Goal: Task Accomplishment & Management: Manage account settings

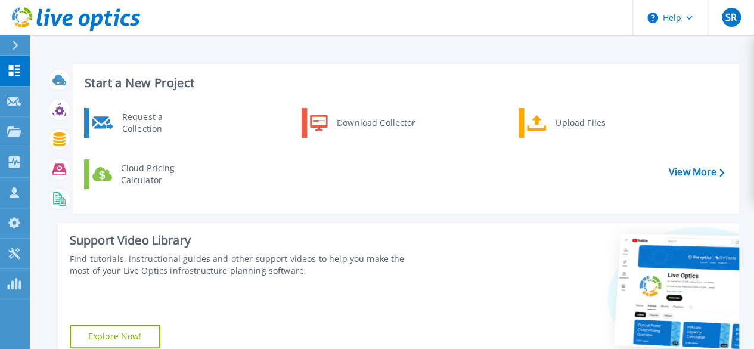
click at [705, 245] on icon at bounding box center [704, 293] width 180 height 120
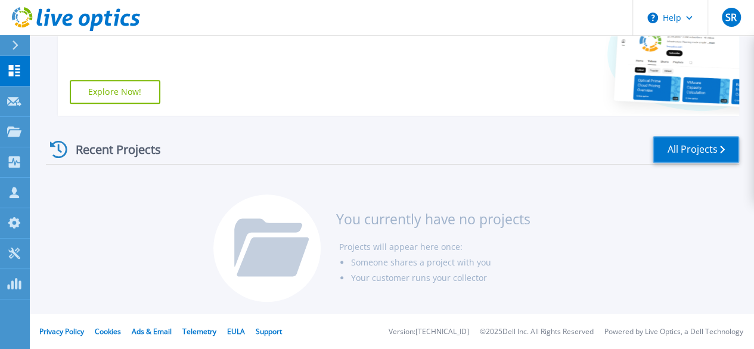
click at [674, 152] on link "All Projects" at bounding box center [696, 149] width 86 height 27
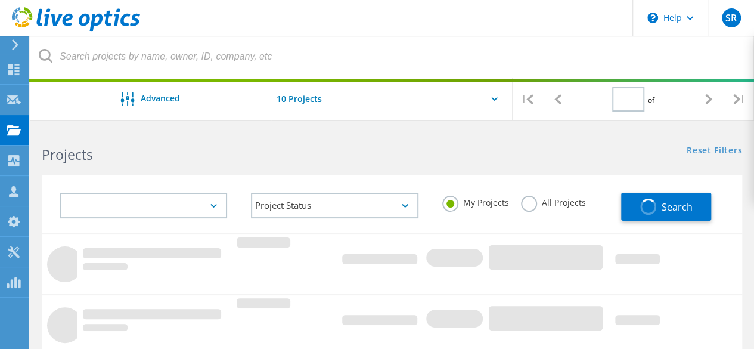
type input "1"
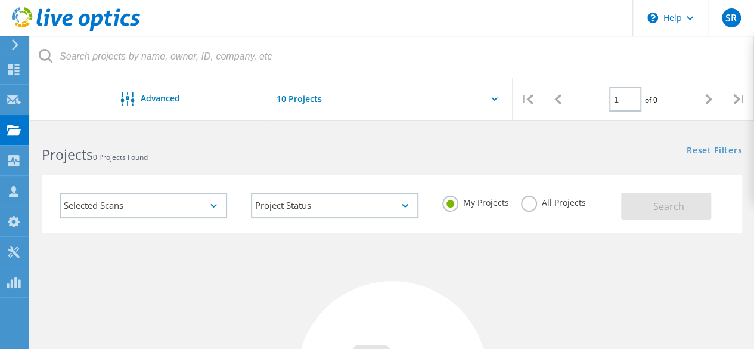
click at [180, 206] on div "Selected Scans" at bounding box center [144, 206] width 168 height 26
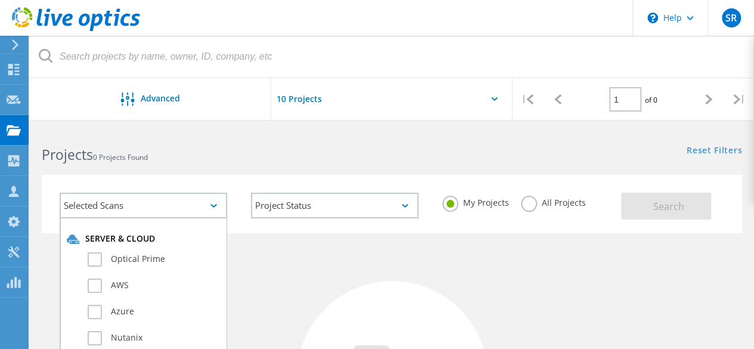
click at [180, 206] on div "Selected Scans" at bounding box center [144, 206] width 168 height 26
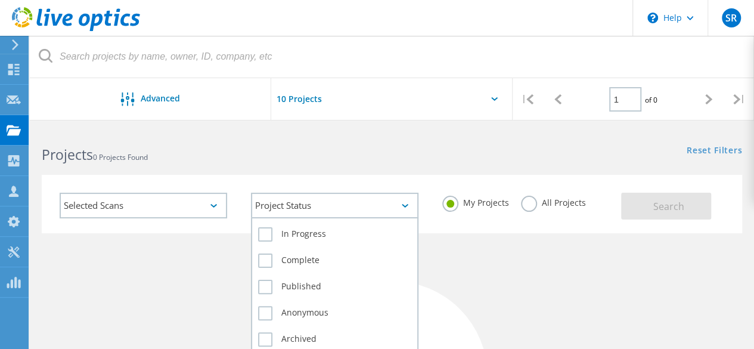
click at [293, 205] on div "Project Status" at bounding box center [335, 206] width 168 height 26
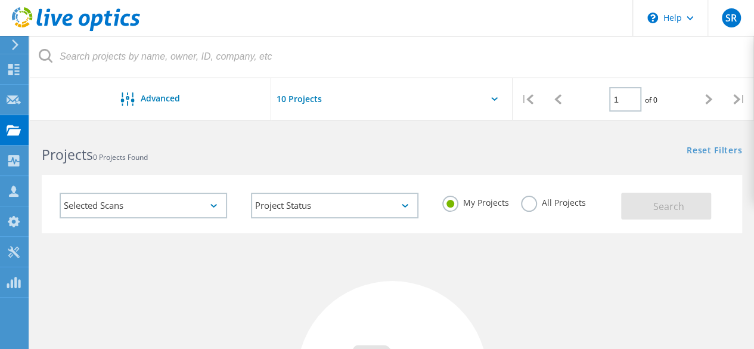
click at [542, 202] on label "All Projects" at bounding box center [553, 201] width 65 height 11
click at [0, 0] on input "All Projects" at bounding box center [0, 0] width 0 height 0
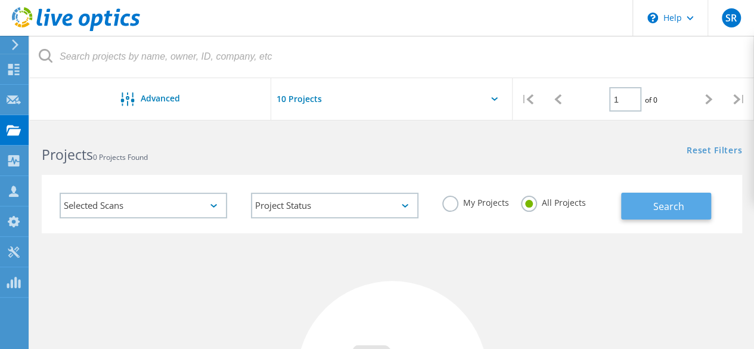
click at [679, 206] on span "Search" at bounding box center [669, 206] width 31 height 13
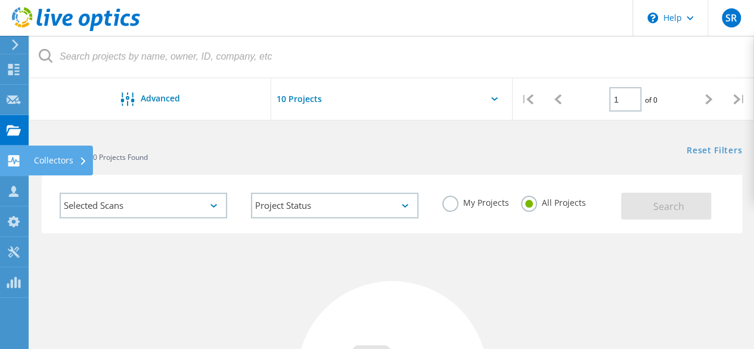
click at [50, 158] on div "Collectors" at bounding box center [60, 160] width 53 height 8
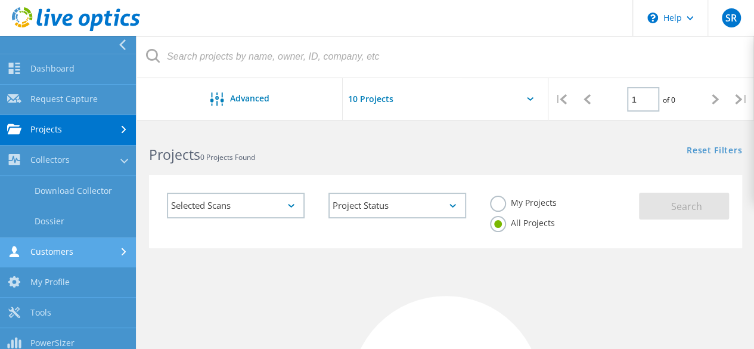
click at [114, 252] on link "Customers" at bounding box center [68, 252] width 136 height 30
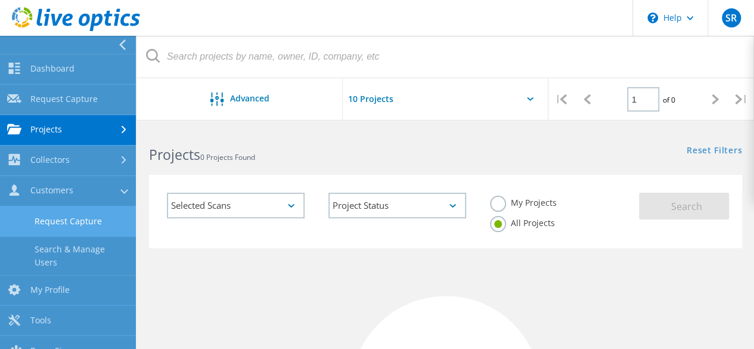
click at [99, 222] on link "Request Capture" at bounding box center [68, 221] width 136 height 30
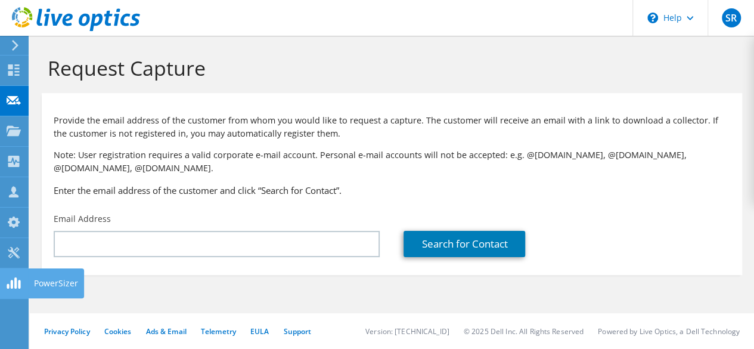
click at [16, 286] on use at bounding box center [14, 282] width 14 height 11
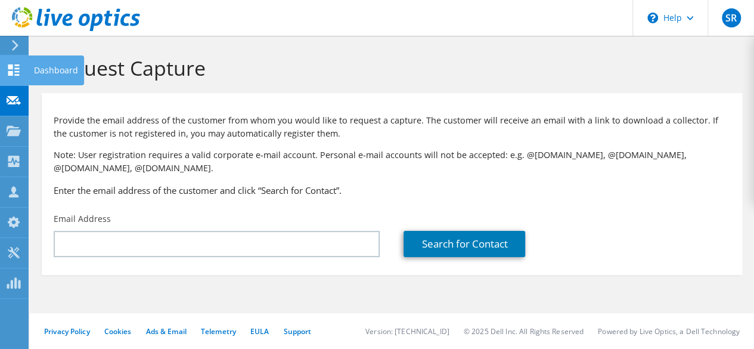
click at [44, 77] on div "Dashboard" at bounding box center [56, 70] width 56 height 30
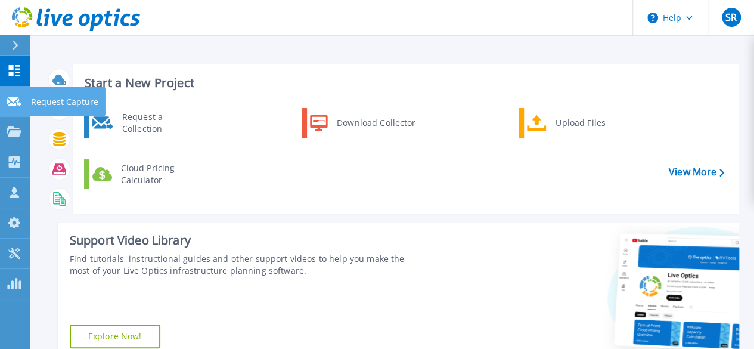
click at [49, 105] on p "Request Capture" at bounding box center [64, 101] width 67 height 31
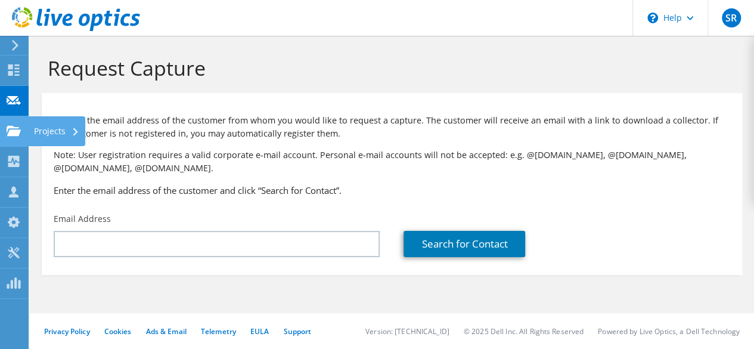
click at [13, 131] on use at bounding box center [14, 130] width 14 height 10
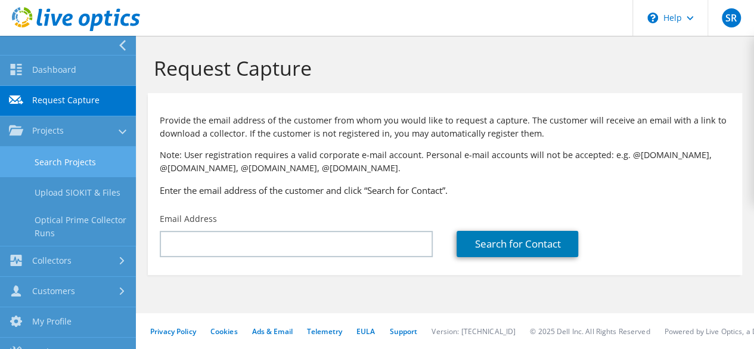
click at [99, 163] on link "Search Projects" at bounding box center [68, 162] width 136 height 30
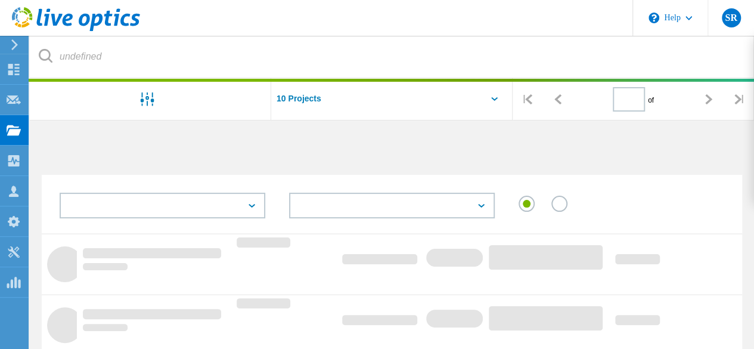
type input "1"
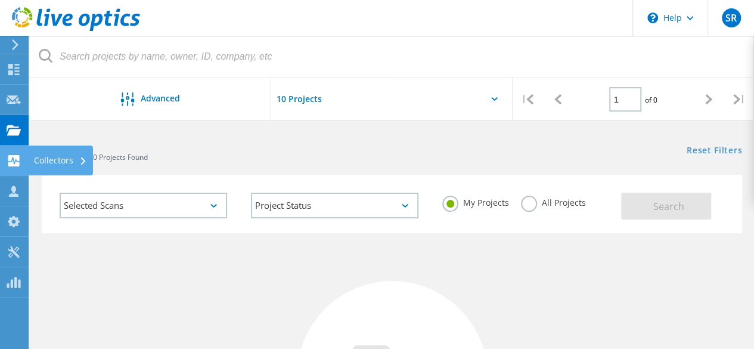
click at [33, 162] on div "Collectors" at bounding box center [60, 161] width 65 height 30
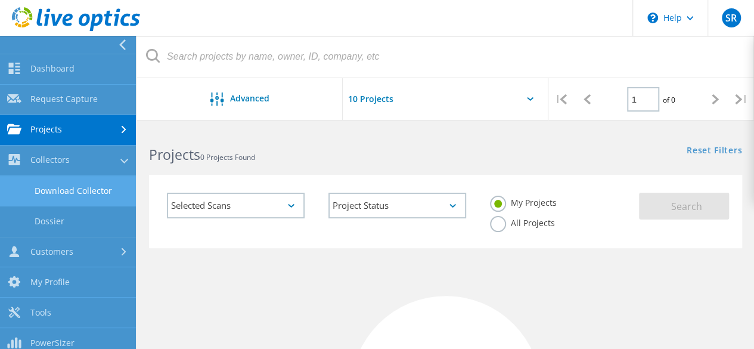
click at [101, 191] on link "Download Collector" at bounding box center [68, 191] width 136 height 30
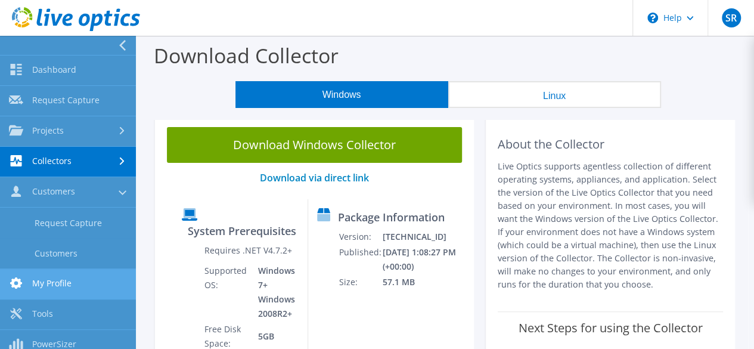
click at [88, 286] on link "My Profile" at bounding box center [68, 284] width 136 height 30
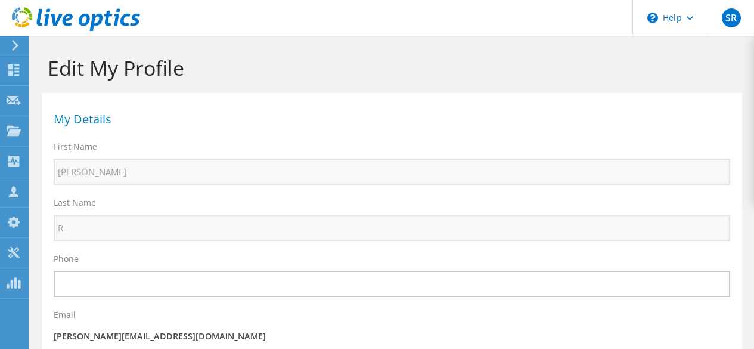
select select "101"
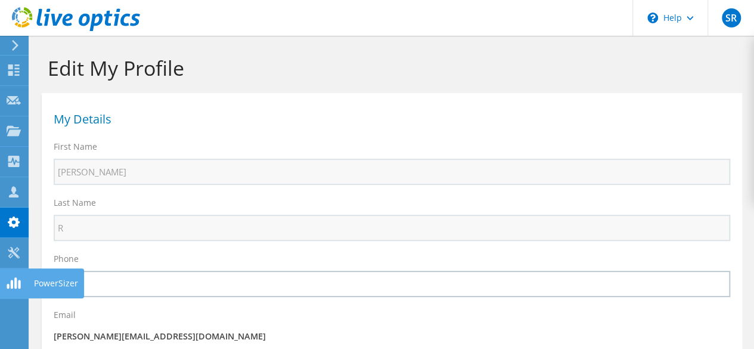
click at [10, 286] on icon at bounding box center [14, 282] width 14 height 11
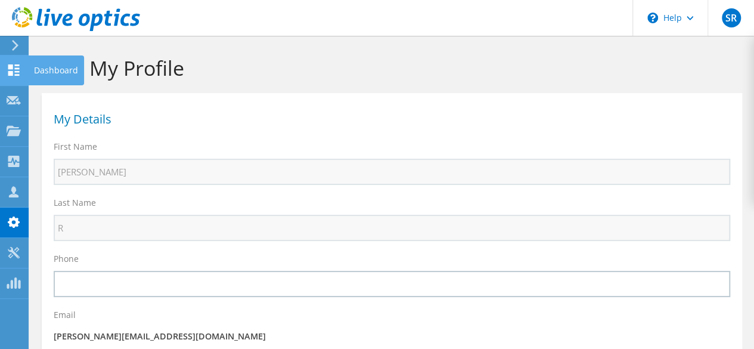
click at [8, 73] on icon at bounding box center [14, 69] width 14 height 11
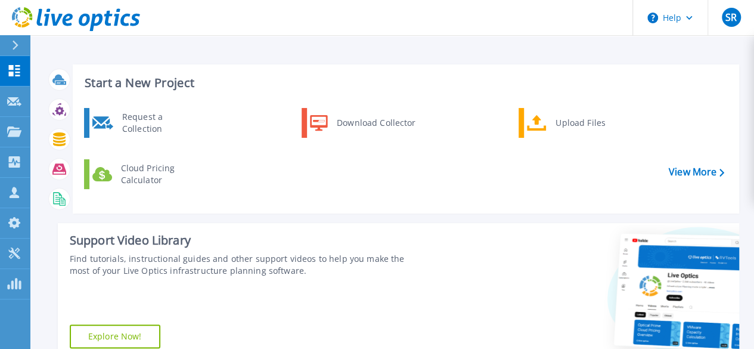
scroll to position [245, 0]
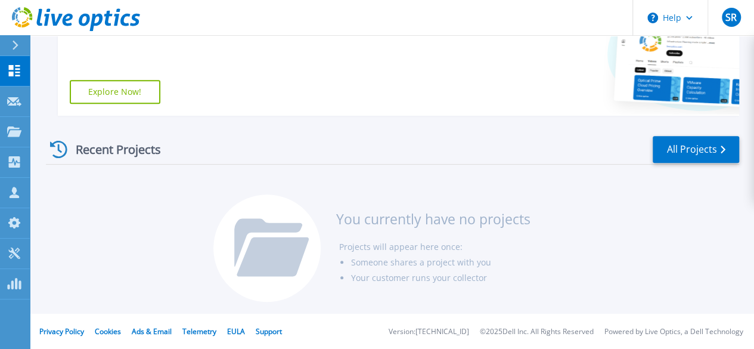
click at [18, 45] on icon at bounding box center [16, 46] width 6 height 10
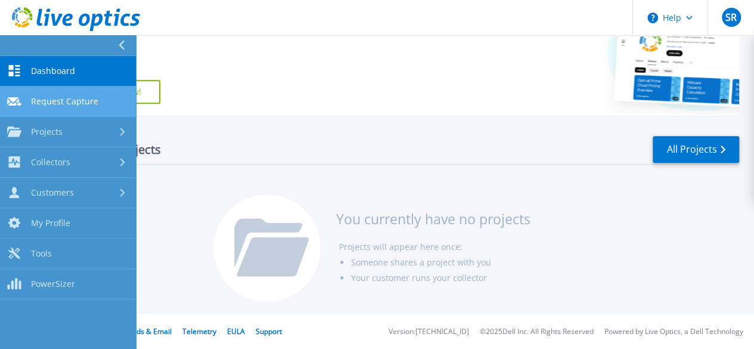
click at [63, 104] on span "Request Capture" at bounding box center [64, 101] width 67 height 11
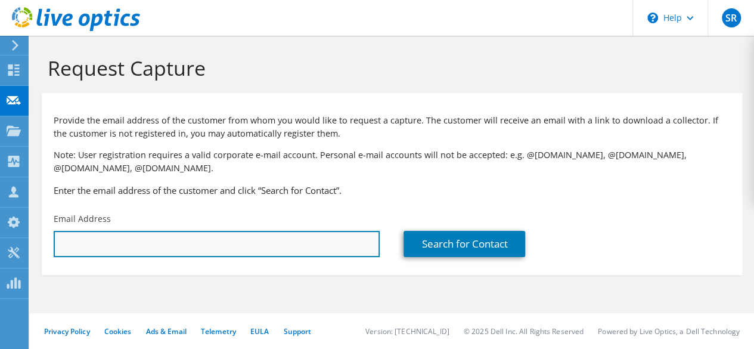
click at [267, 234] on input "text" at bounding box center [217, 244] width 326 height 26
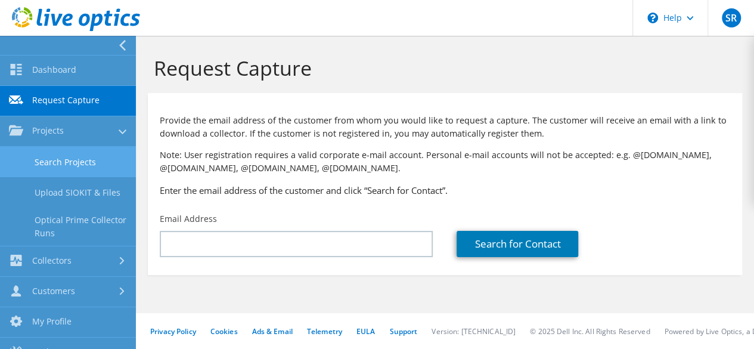
click at [68, 163] on link "Search Projects" at bounding box center [68, 162] width 136 height 30
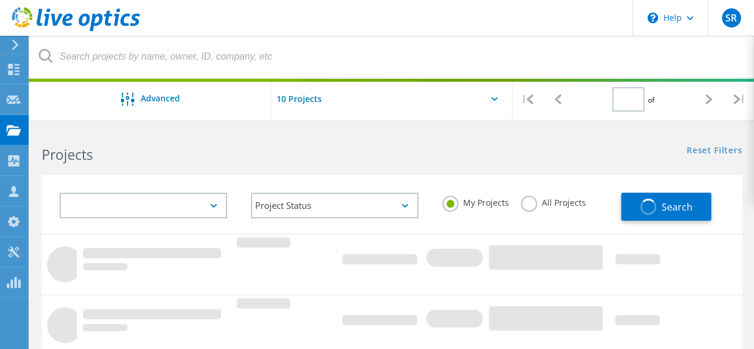
type input "1"
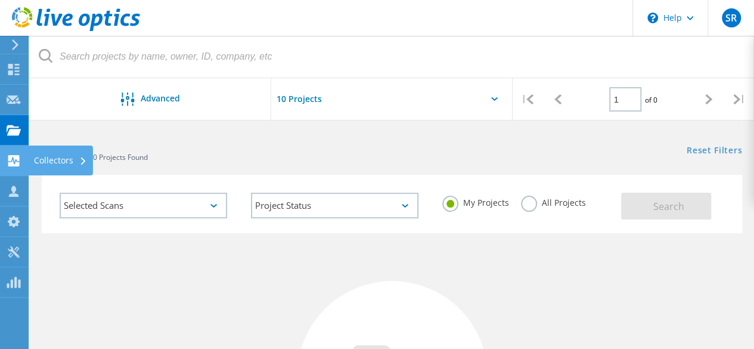
click at [56, 160] on div "Collectors" at bounding box center [60, 160] width 53 height 8
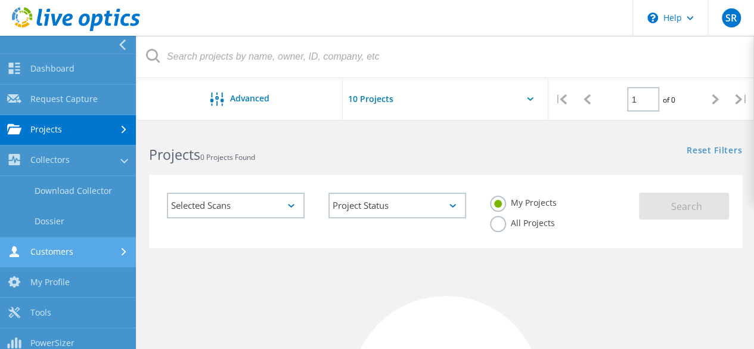
click at [78, 246] on link "Customers" at bounding box center [68, 252] width 136 height 30
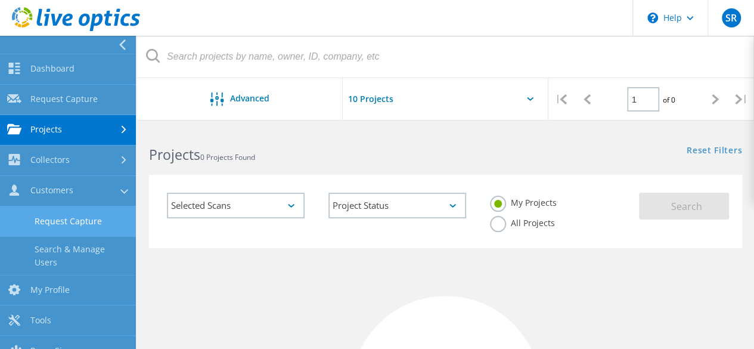
click at [89, 230] on link "Request Capture" at bounding box center [68, 221] width 136 height 30
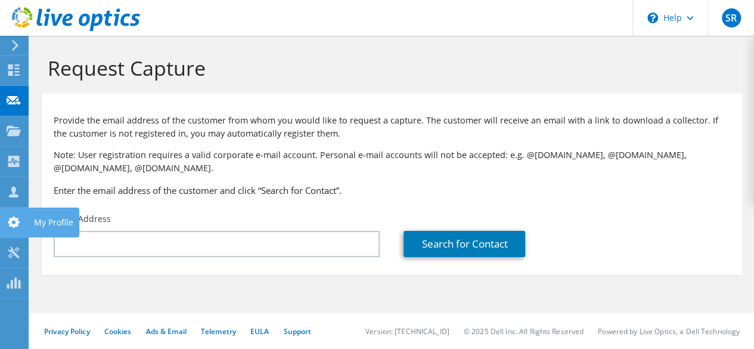
click at [17, 225] on use at bounding box center [14, 222] width 12 height 11
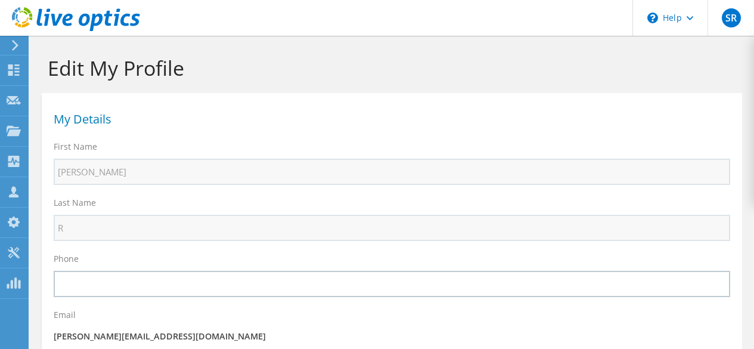
select select "101"
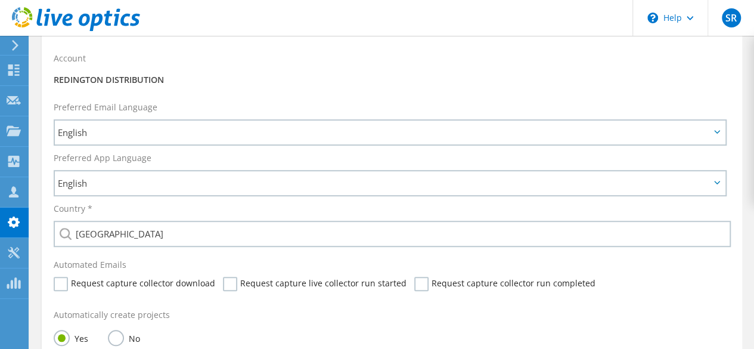
scroll to position [611, 0]
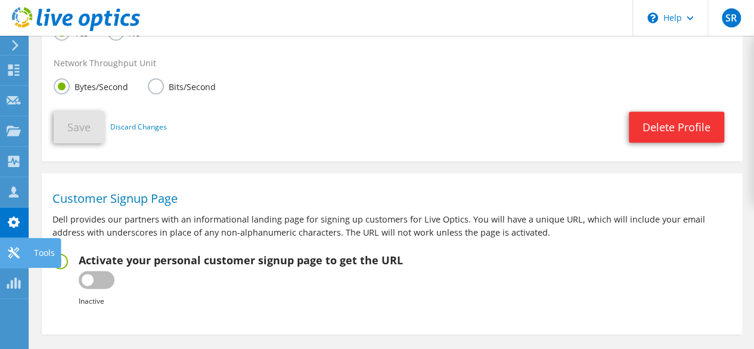
click at [39, 252] on div "Tools" at bounding box center [44, 253] width 33 height 30
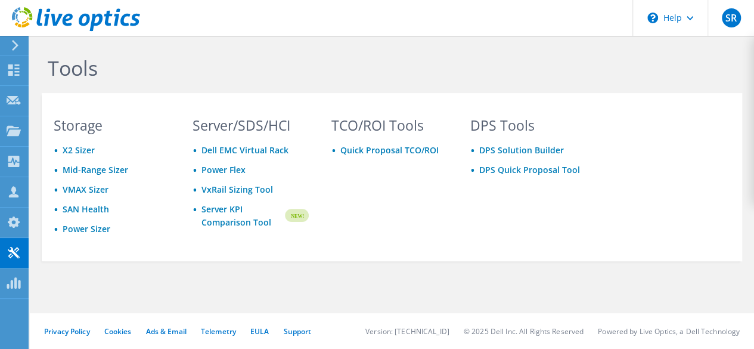
click at [17, 47] on use at bounding box center [15, 45] width 7 height 11
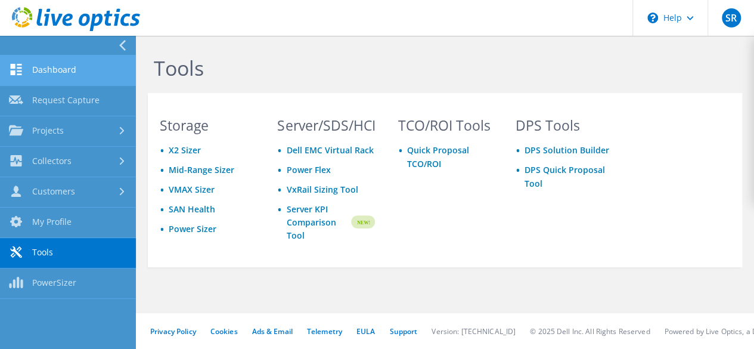
click at [75, 66] on link "Dashboard" at bounding box center [68, 70] width 136 height 30
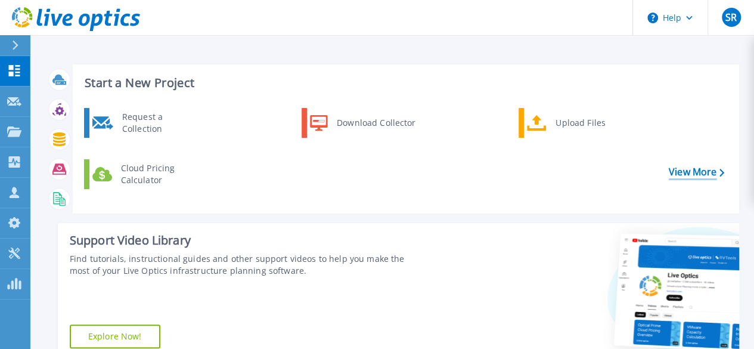
click at [709, 175] on link "View More" at bounding box center [696, 171] width 55 height 11
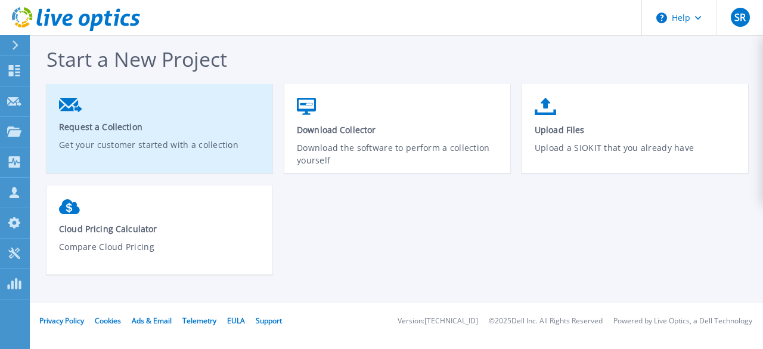
click at [210, 138] on p "Get your customer started with a collection" at bounding box center [160, 151] width 202 height 27
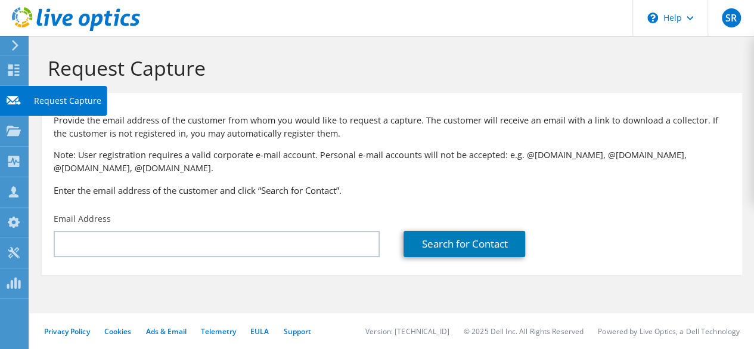
click at [14, 101] on icon at bounding box center [14, 100] width 14 height 11
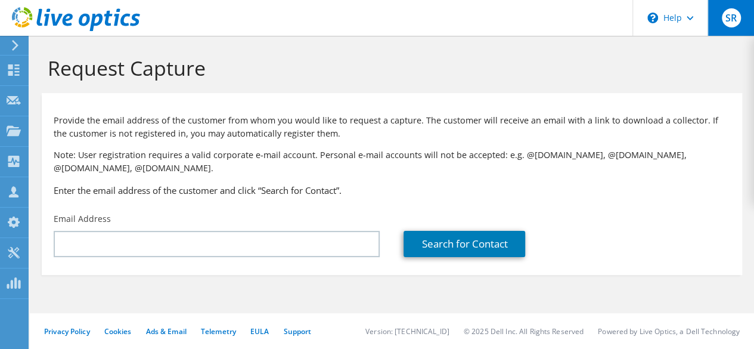
click at [741, 20] on div "SR" at bounding box center [731, 18] width 47 height 36
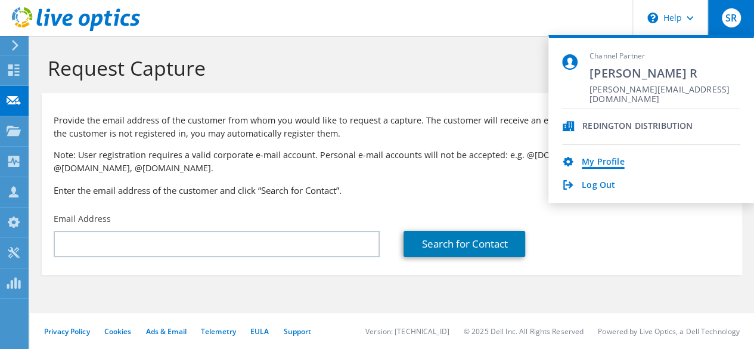
click at [612, 162] on link "My Profile" at bounding box center [603, 162] width 42 height 11
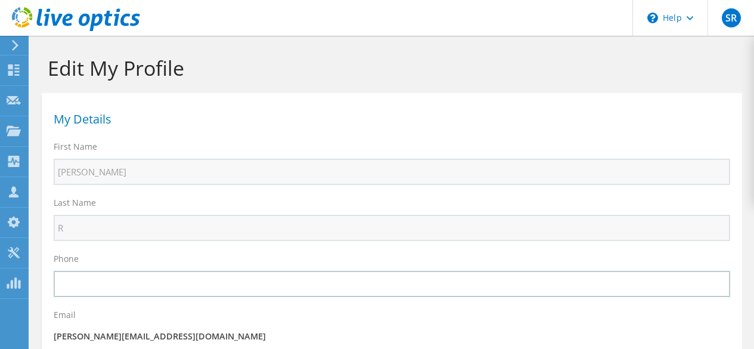
select select "101"
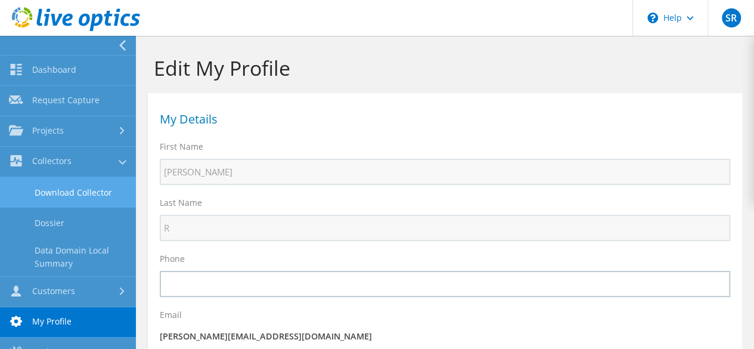
click at [76, 190] on link "Download Collector" at bounding box center [68, 192] width 136 height 30
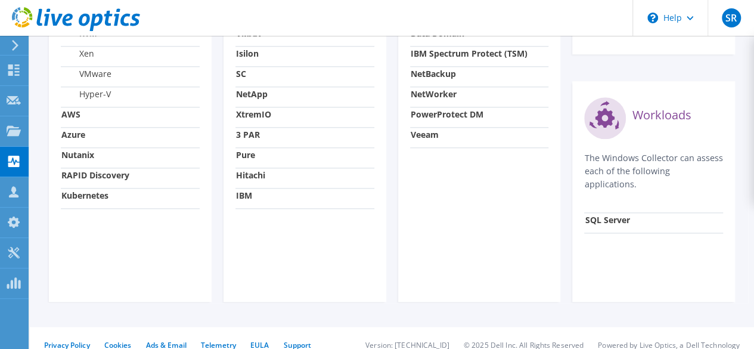
scroll to position [299, 0]
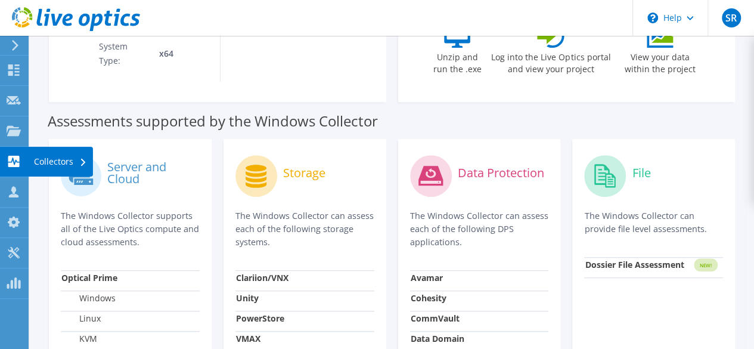
click at [39, 159] on div "Collectors" at bounding box center [60, 162] width 65 height 30
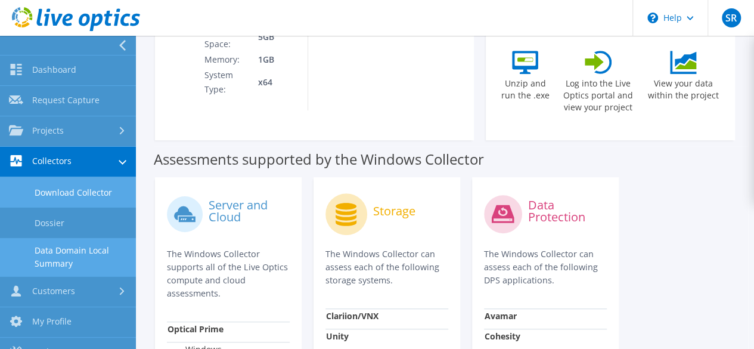
click at [82, 253] on link "Data Domain Local Summary" at bounding box center [68, 257] width 136 height 38
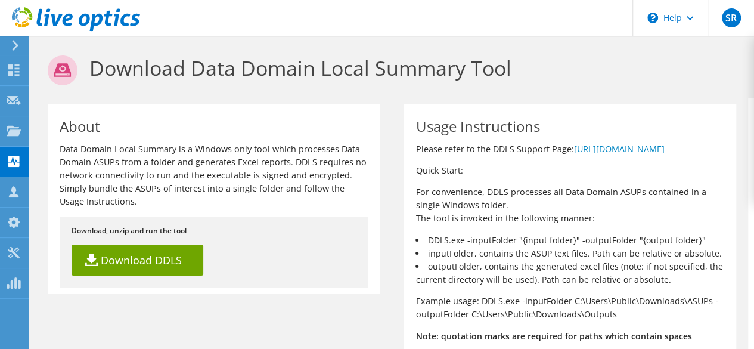
scroll to position [87, 0]
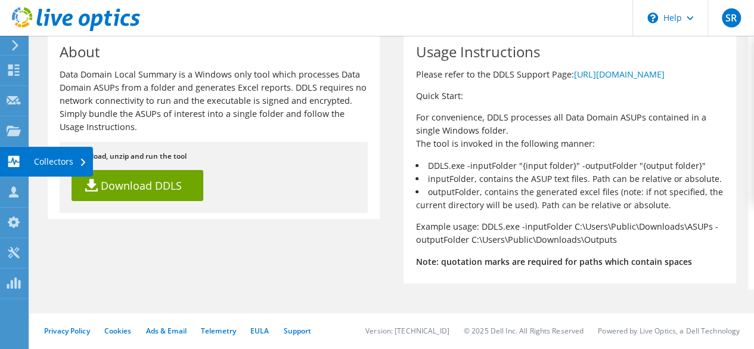
click at [61, 160] on div "Collectors" at bounding box center [60, 162] width 65 height 30
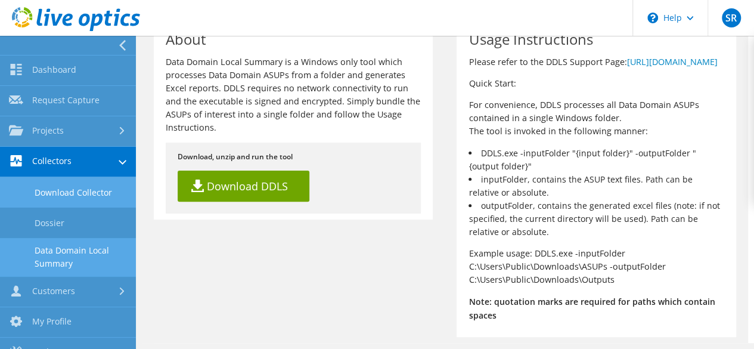
click at [89, 198] on link "Download Collector" at bounding box center [68, 192] width 136 height 30
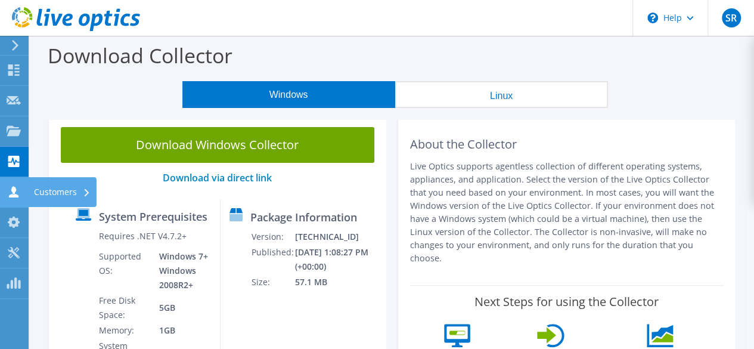
click at [36, 193] on div "Customers" at bounding box center [62, 192] width 69 height 30
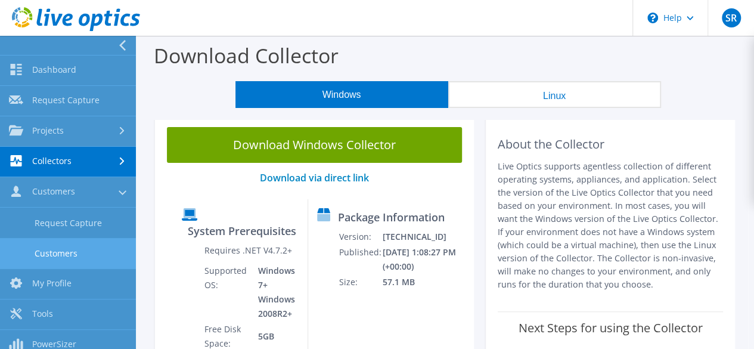
click at [81, 242] on link "Customers" at bounding box center [68, 253] width 136 height 30
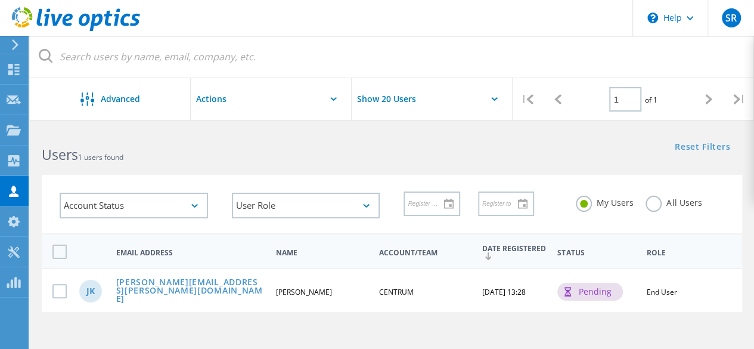
scroll to position [75, 0]
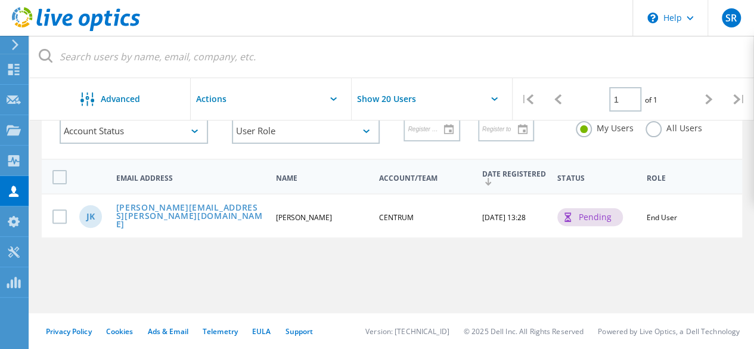
click at [219, 228] on div "jk jignesh.kadu@centrum.co.in jignesh kadu CENTRUM 08/25/2025, 13:28 pending En…" at bounding box center [392, 215] width 701 height 44
click at [194, 211] on link "jignesh.kadu@centrum.co.in" at bounding box center [191, 216] width 150 height 27
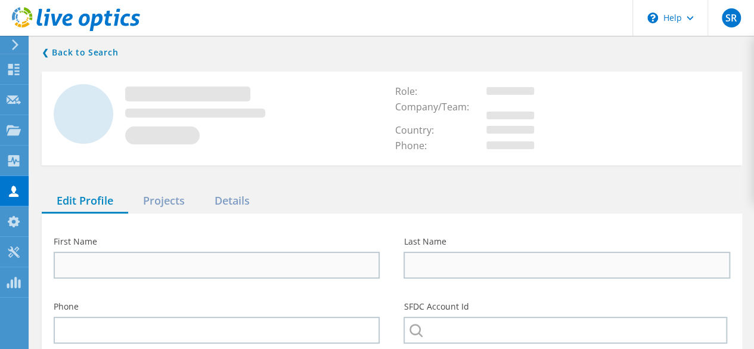
type input "jignesh"
type input "kadu"
type input "CENTRUM"
type input "English"
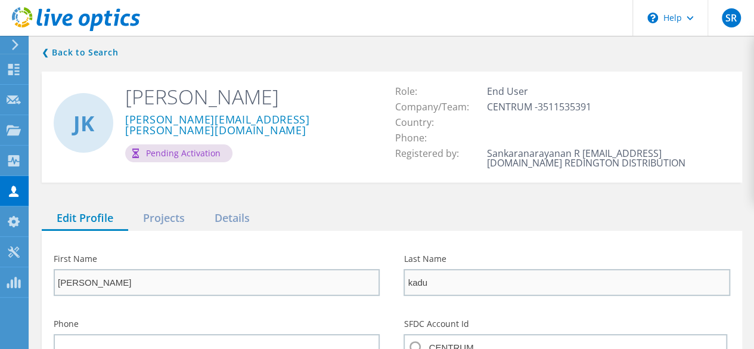
scroll to position [229, 0]
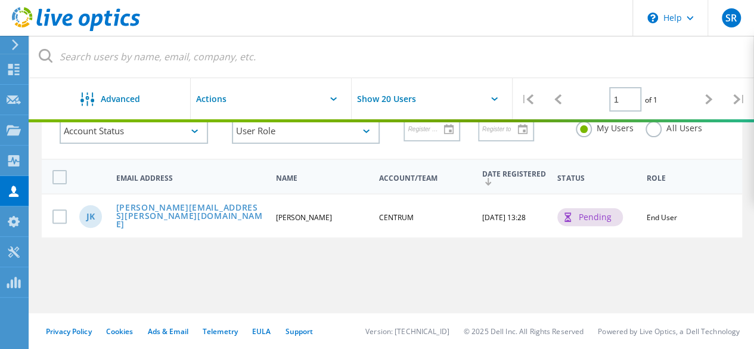
scroll to position [75, 0]
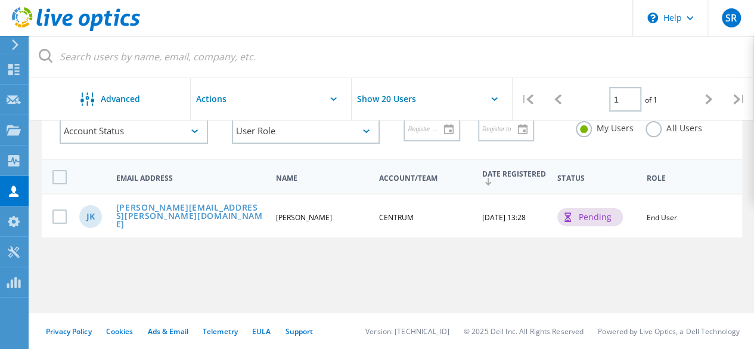
click at [352, 152] on div "User Role" at bounding box center [306, 131] width 172 height 50
click at [42, 161] on div "Collectors" at bounding box center [60, 160] width 53 height 8
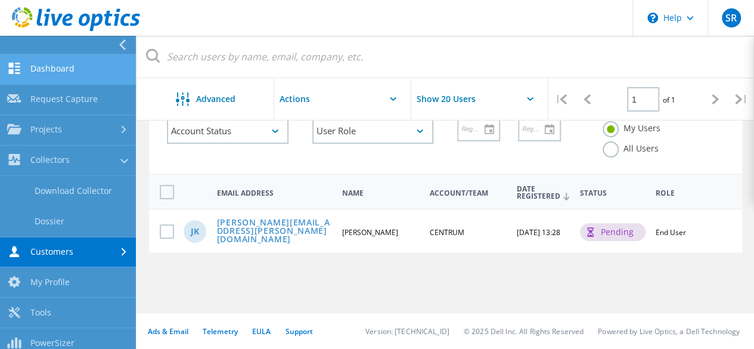
click at [73, 67] on link "Dashboard" at bounding box center [68, 69] width 136 height 30
